Goal: Information Seeking & Learning: Learn about a topic

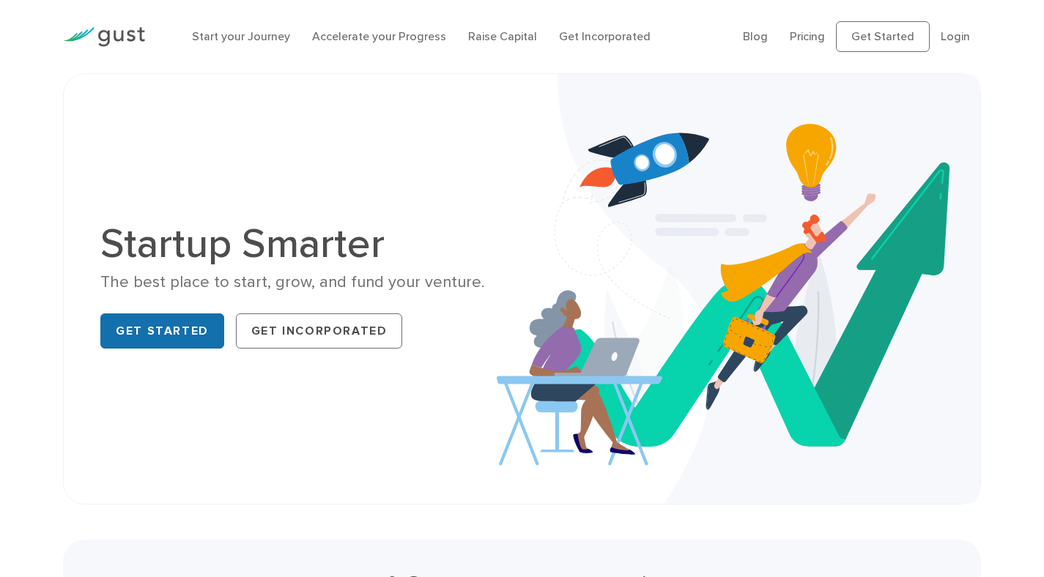
click at [171, 339] on link "Get Started" at bounding box center [162, 331] width 124 height 35
click at [366, 42] on link "Accelerate your Progress" at bounding box center [379, 36] width 134 height 14
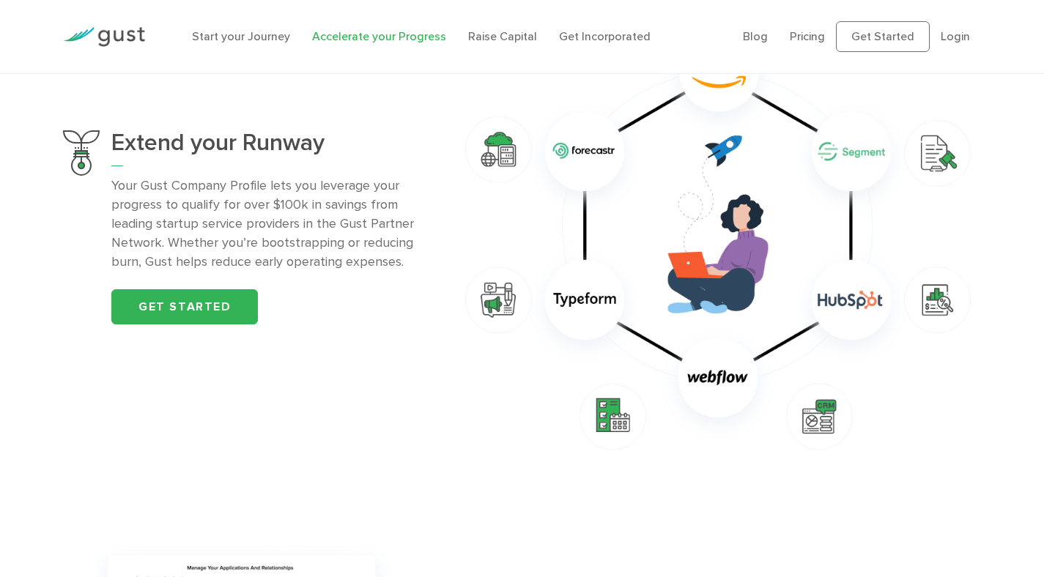
scroll to position [1076, 0]
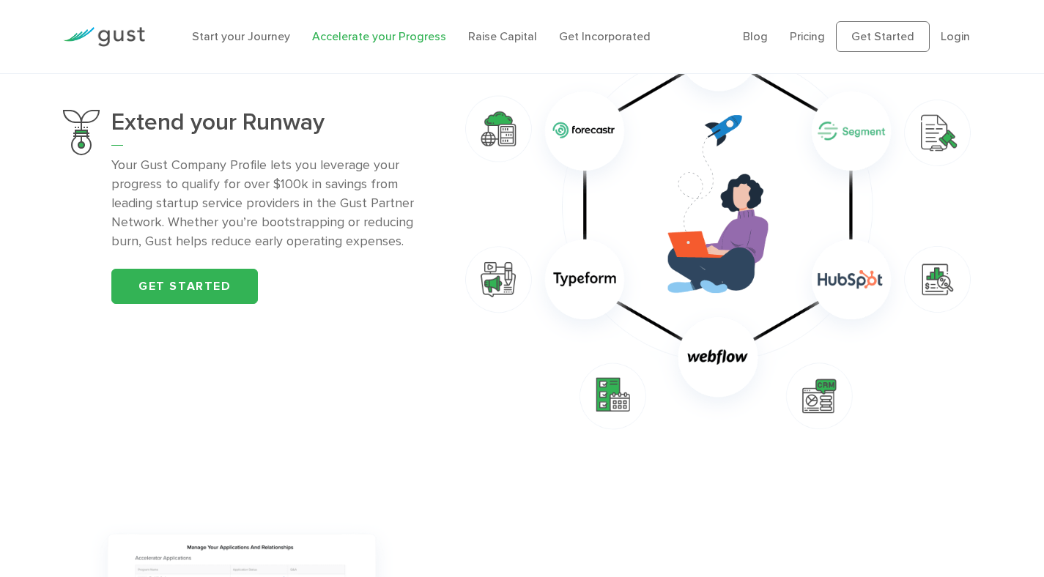
click at [382, 188] on p "Your Gust Company Profile lets you leverage your progress to qualify for over $…" at bounding box center [271, 203] width 321 height 95
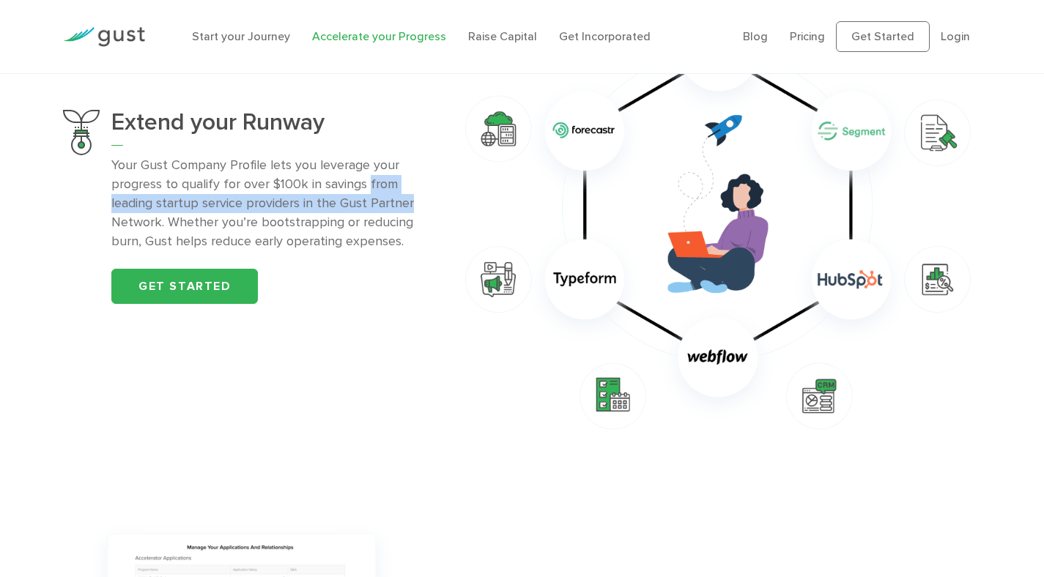
drag, startPoint x: 382, startPoint y: 188, endPoint x: 383, endPoint y: 199, distance: 11.1
click at [383, 199] on p "Your Gust Company Profile lets you leverage your progress to qualify for over $…" at bounding box center [271, 203] width 321 height 95
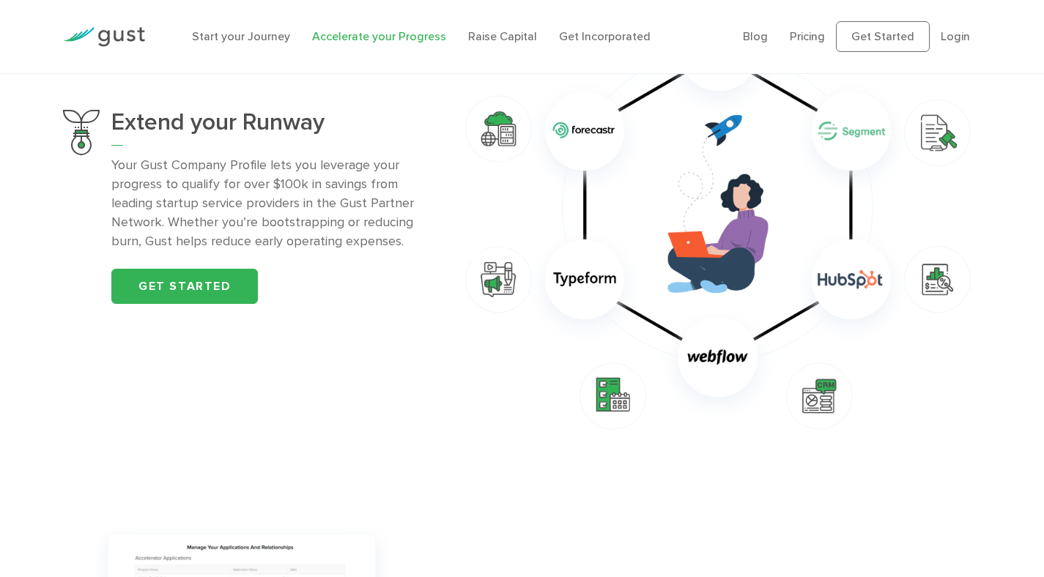
click at [383, 199] on p "Your Gust Company Profile lets you leverage your progress to qualify for over $…" at bounding box center [271, 203] width 321 height 95
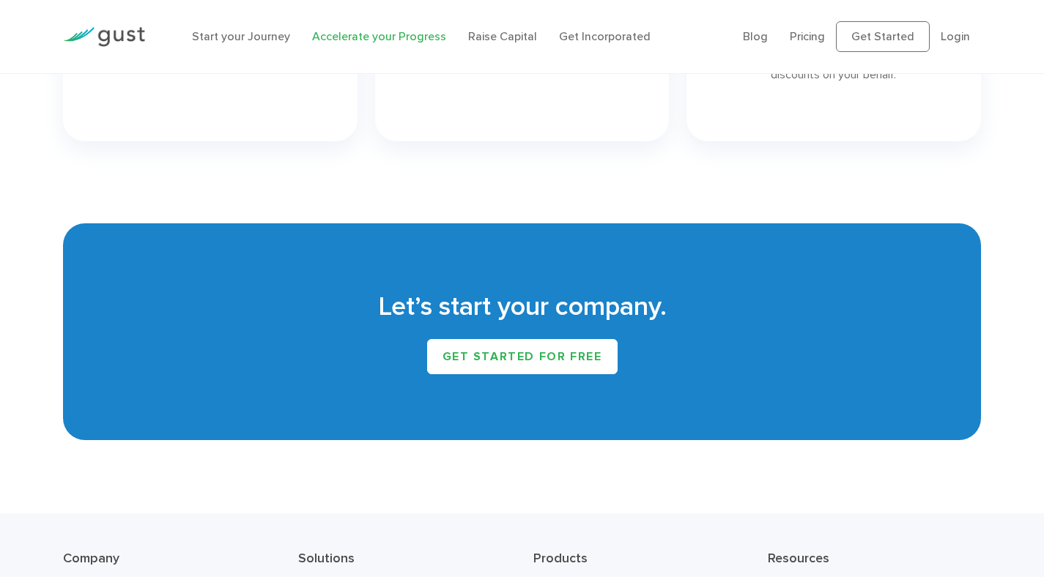
scroll to position [2550, 0]
